Goal: Transaction & Acquisition: Subscribe to service/newsletter

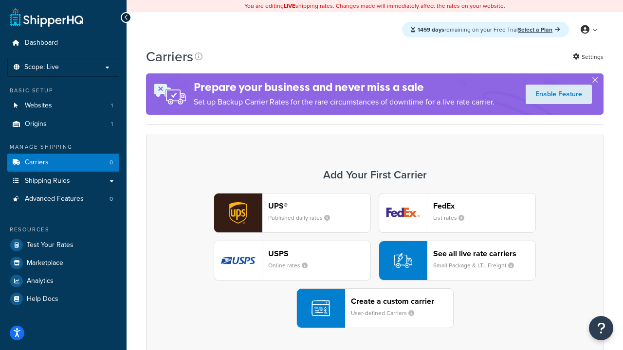
click at [375, 261] on div "UPS® Published daily rates FedEx List rates USPS Online rates See all live rate…" at bounding box center [374, 260] width 437 height 135
click at [484, 206] on header "FedEx" at bounding box center [484, 205] width 102 height 9
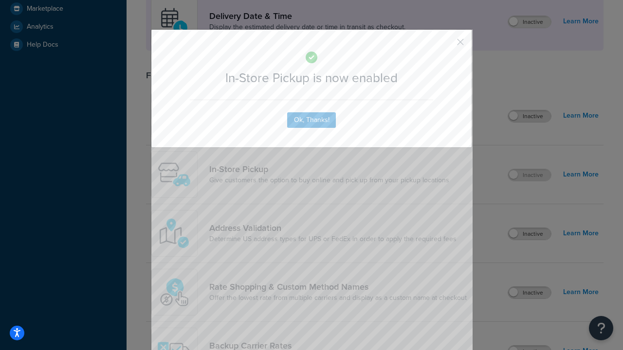
scroll to position [273, 0]
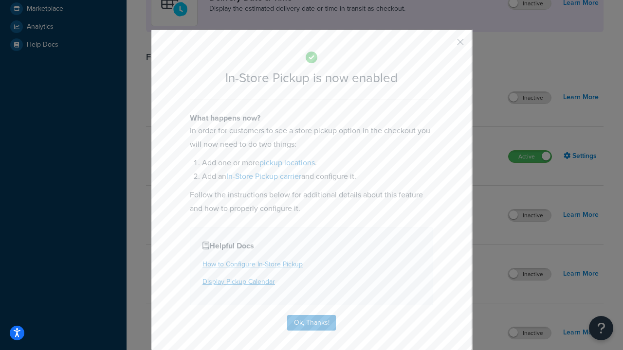
click at [446, 45] on button "button" at bounding box center [446, 45] width 2 height 2
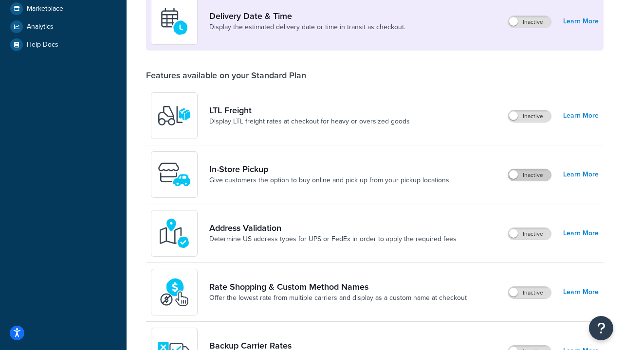
scroll to position [236, 0]
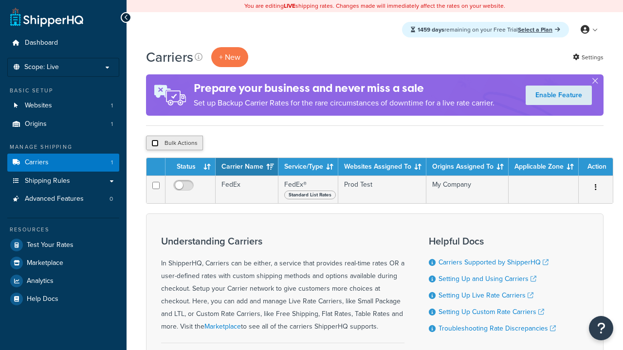
click at [155, 144] on input "checkbox" at bounding box center [154, 143] width 7 height 7
checkbox input "true"
click at [0, 0] on button "Delete" at bounding box center [0, 0] width 0 height 0
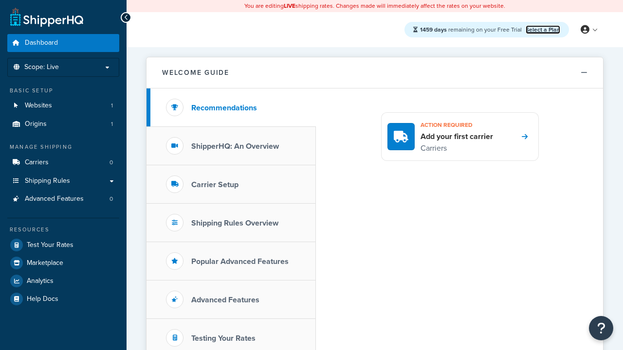
click at [542, 29] on link "Select a Plan" at bounding box center [542, 29] width 35 height 9
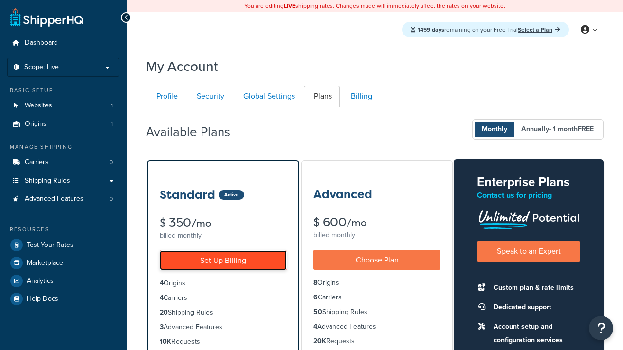
click at [223, 260] on link "Set Up Billing" at bounding box center [223, 261] width 127 height 20
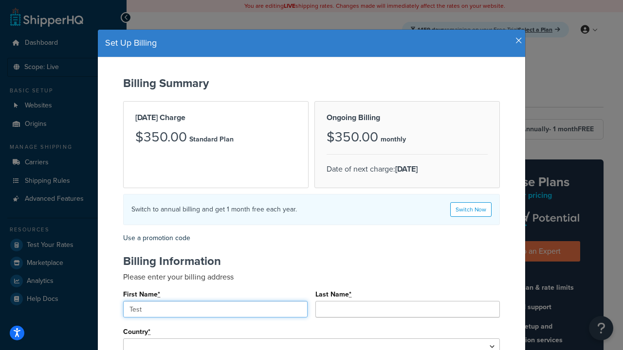
type input "Test"
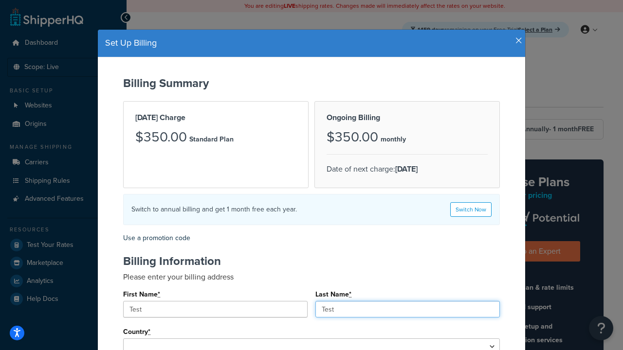
type input "Test"
type input "[STREET_ADDRESS]"
type input "[GEOGRAPHIC_DATA]"
type input "78628"
select select "1000"
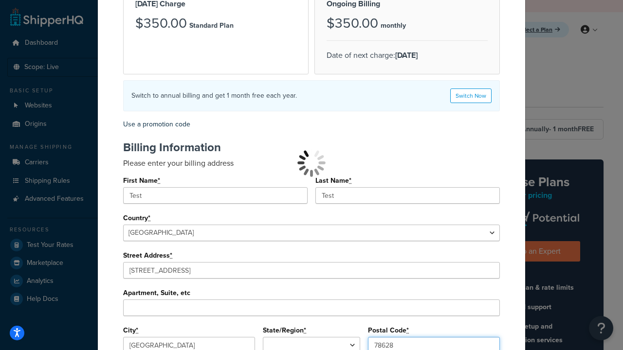
type input "78628"
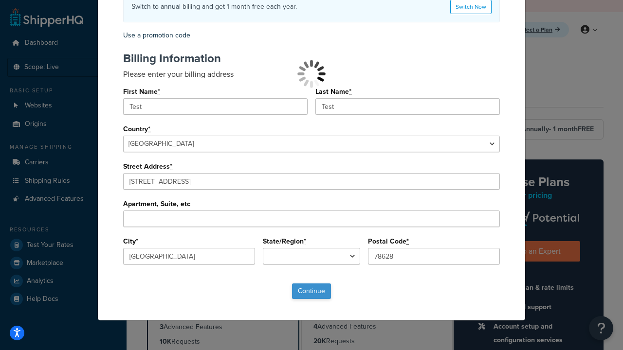
select select "[GEOGRAPHIC_DATA]"
